Goal: Use online tool/utility

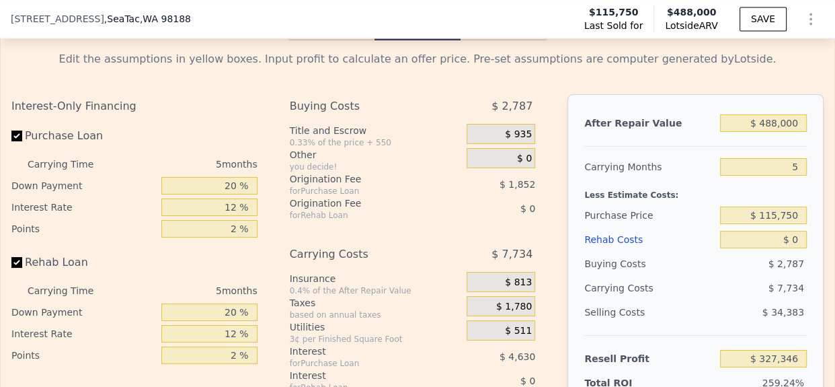
scroll to position [1719, 0]
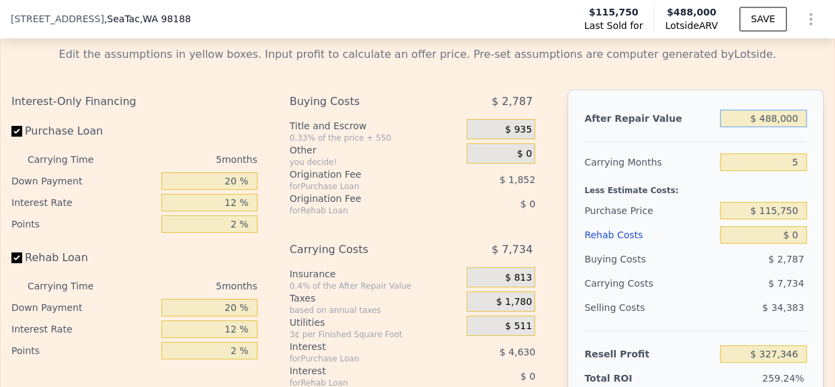
click at [766, 127] on input "$ 488,000" at bounding box center [763, 118] width 87 height 17
type input "$ 5"
type input "-$ 126,003"
type input "$ 510"
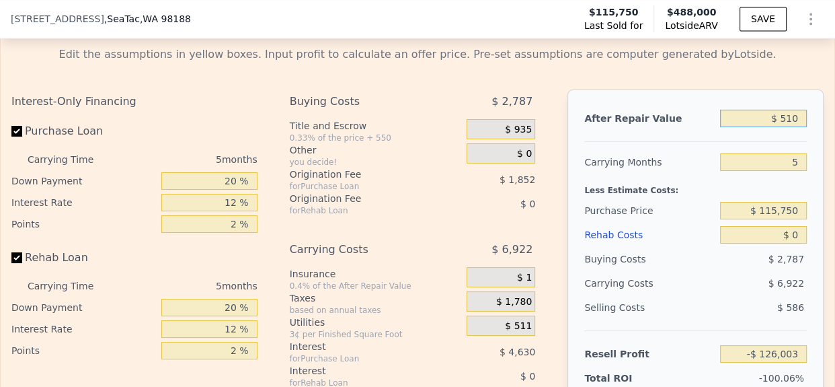
type input "-$ 125,535"
type input "$ 510,000"
type input "$ 347,784"
type input "$ 510,000"
click at [788, 174] on div "5" at bounding box center [763, 162] width 87 height 24
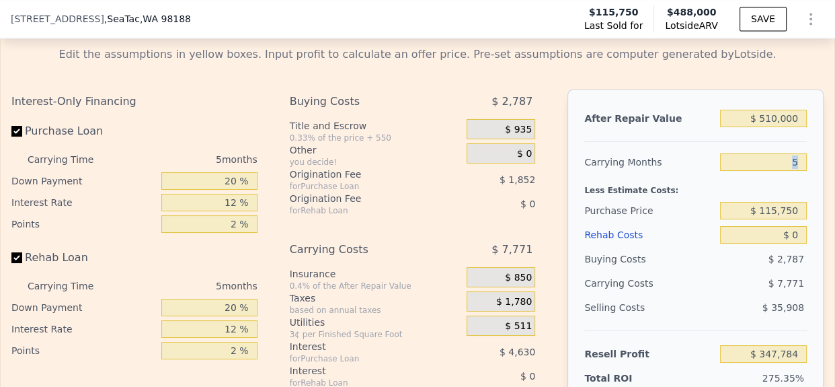
click at [788, 174] on div "5" at bounding box center [763, 162] width 87 height 24
click at [769, 171] on input "5" at bounding box center [763, 161] width 87 height 17
type input "3"
type input "$ 350,892"
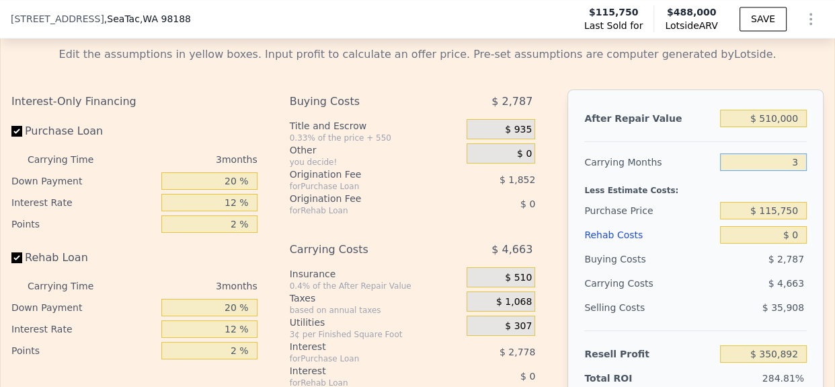
type input "3"
click at [778, 219] on input "$ 115,750" at bounding box center [763, 210] width 87 height 17
type input "$ 375,000"
click at [692, 198] on div "Less Estimate Costs:" at bounding box center [696, 186] width 223 height 24
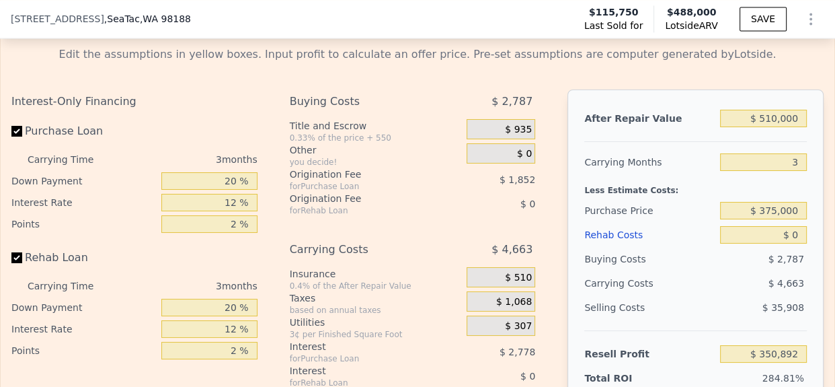
type input "$ 80,408"
type input "$ 488,000"
type input "5"
type input "$ 327,346"
